Goal: Information Seeking & Learning: Learn about a topic

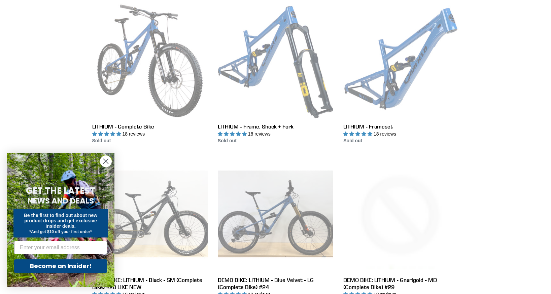
scroll to position [236, 0]
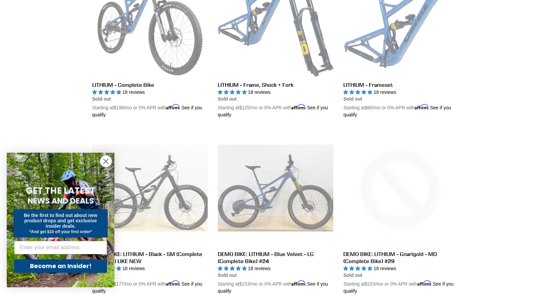
click at [104, 161] on circle "Close dialog" at bounding box center [105, 161] width 11 height 11
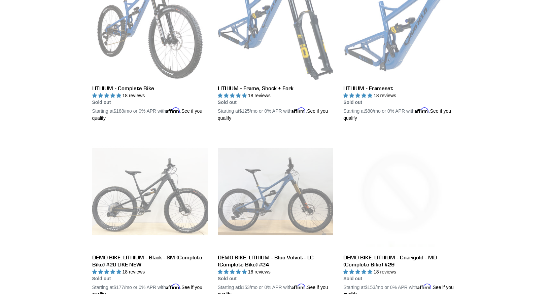
scroll to position [135, 0]
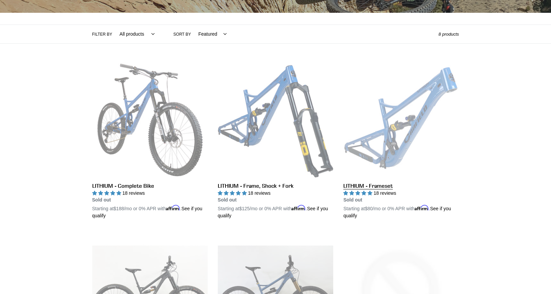
click at [435, 131] on link "LITHIUM - Frameset" at bounding box center [400, 141] width 115 height 158
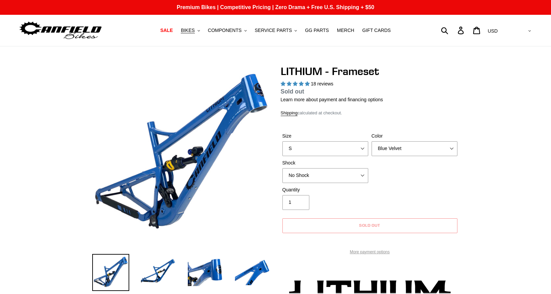
select select "highest-rating"
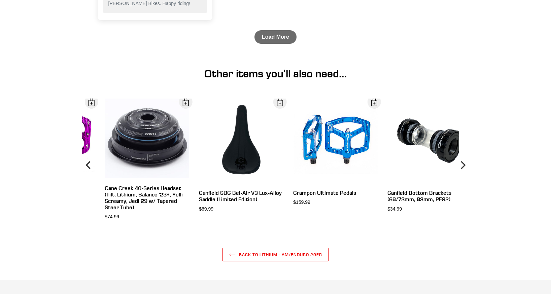
scroll to position [2430, 0]
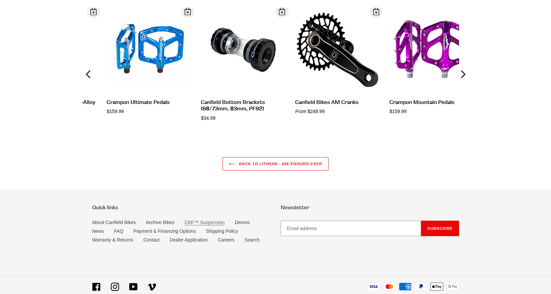
click at [208, 220] on link "CBF™ Suspension" at bounding box center [204, 223] width 40 height 6
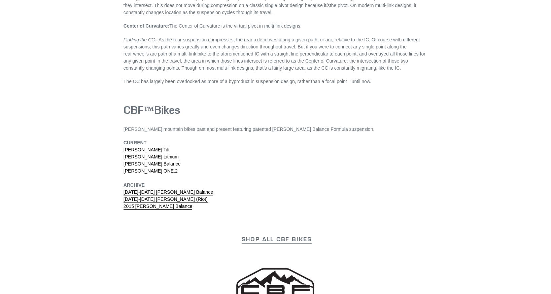
scroll to position [2020, 0]
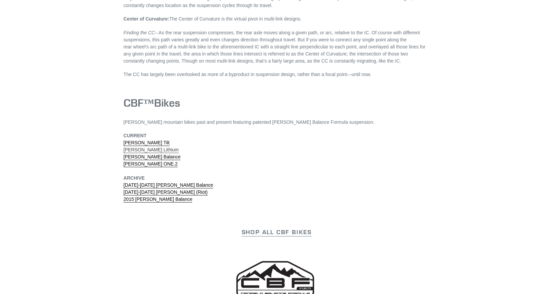
click at [150, 147] on link "Canfield Lithium" at bounding box center [151, 150] width 55 height 6
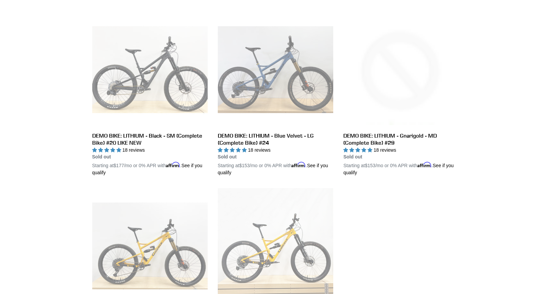
scroll to position [353, 0]
